Goal: Check status: Check status

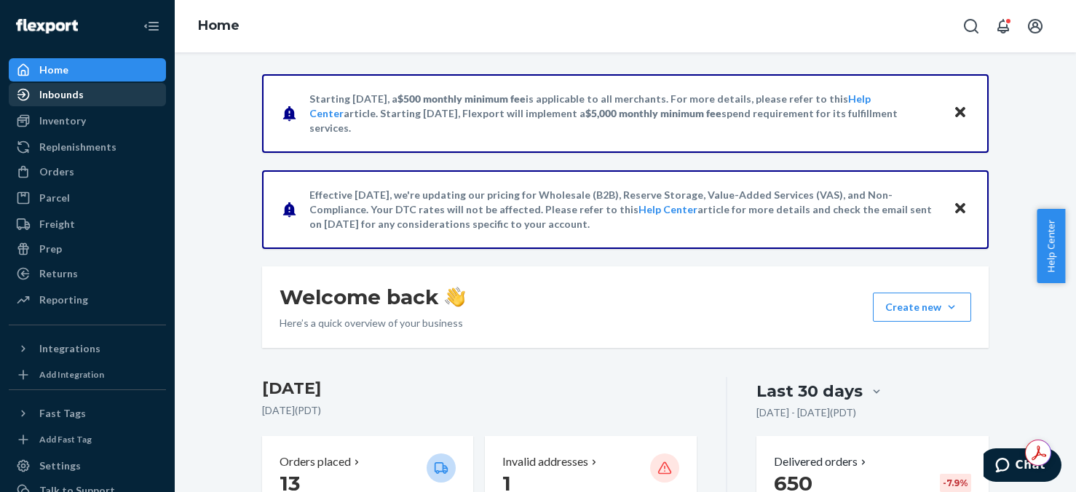
click at [60, 96] on div "Inbounds" at bounding box center [61, 94] width 44 height 15
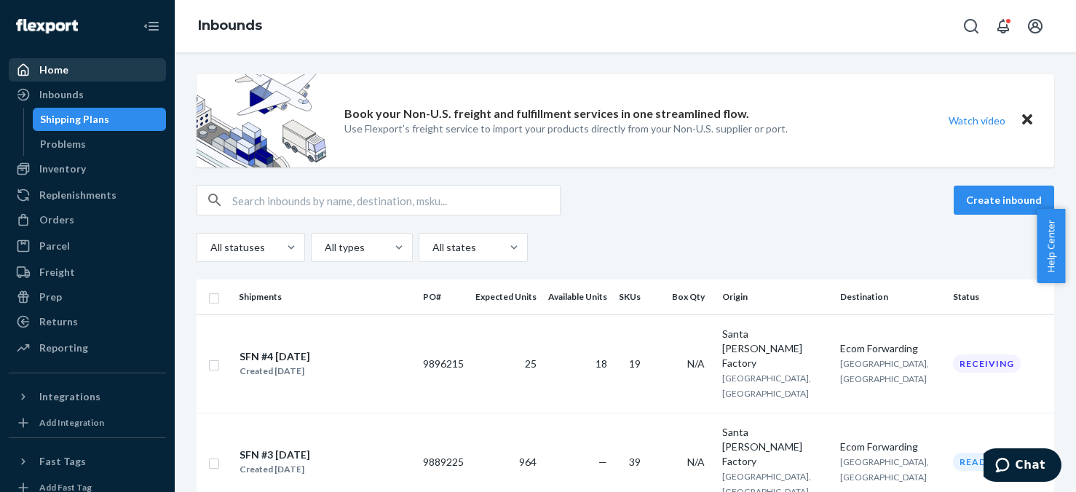
click at [67, 71] on div "Home" at bounding box center [87, 70] width 154 height 20
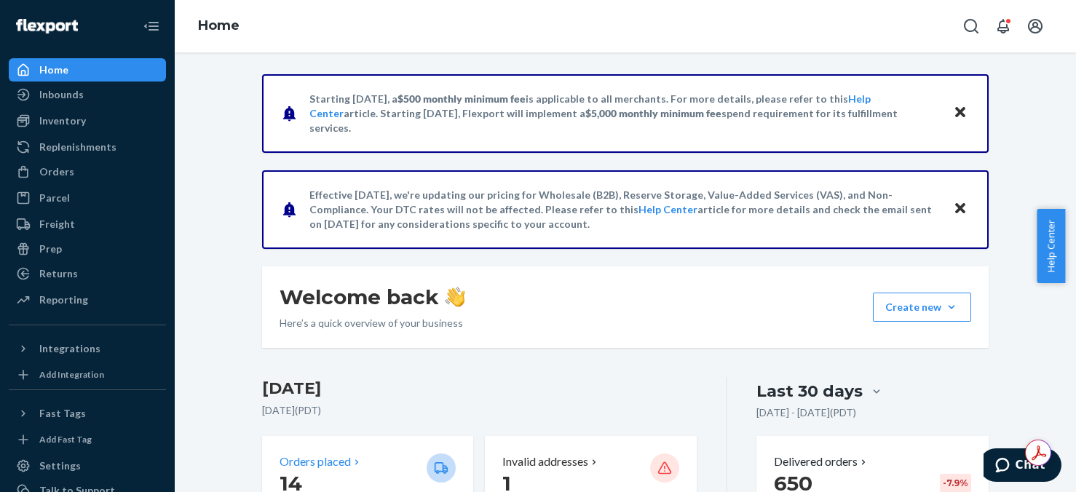
click at [334, 477] on p "14" at bounding box center [347, 483] width 135 height 26
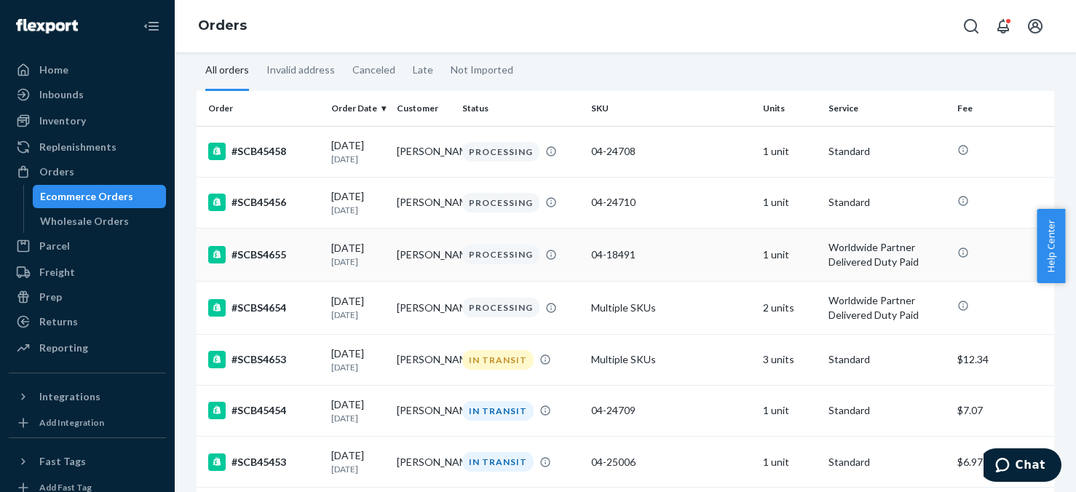
scroll to position [73, 0]
click at [770, 367] on td "3 units" at bounding box center [790, 360] width 66 height 51
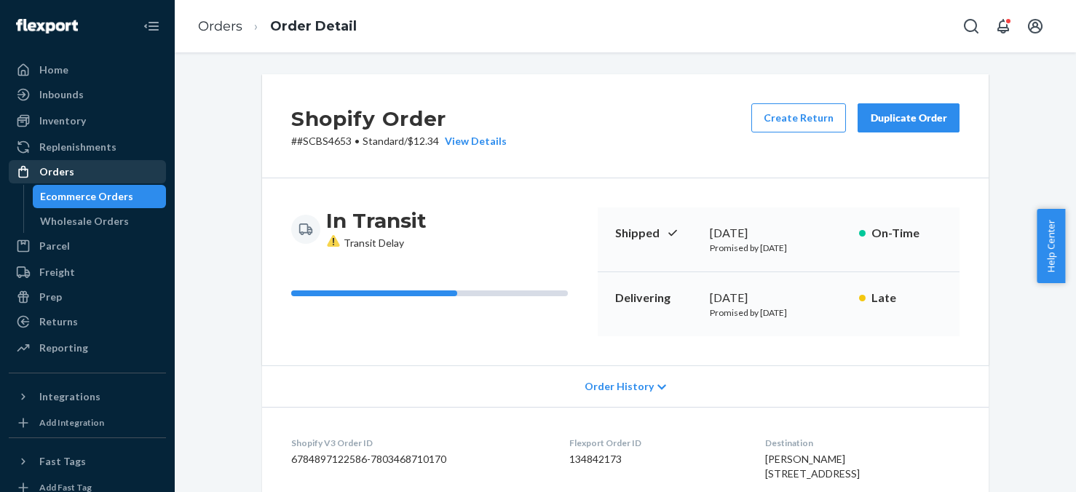
click at [60, 173] on div "Orders" at bounding box center [56, 172] width 35 height 15
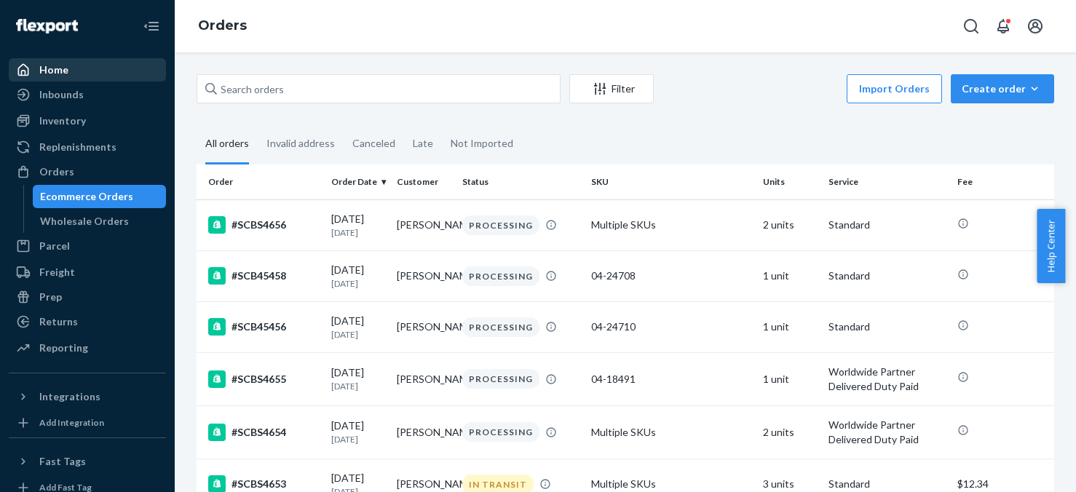
click at [55, 66] on div "Home" at bounding box center [53, 70] width 29 height 15
